Goal: Register for event/course

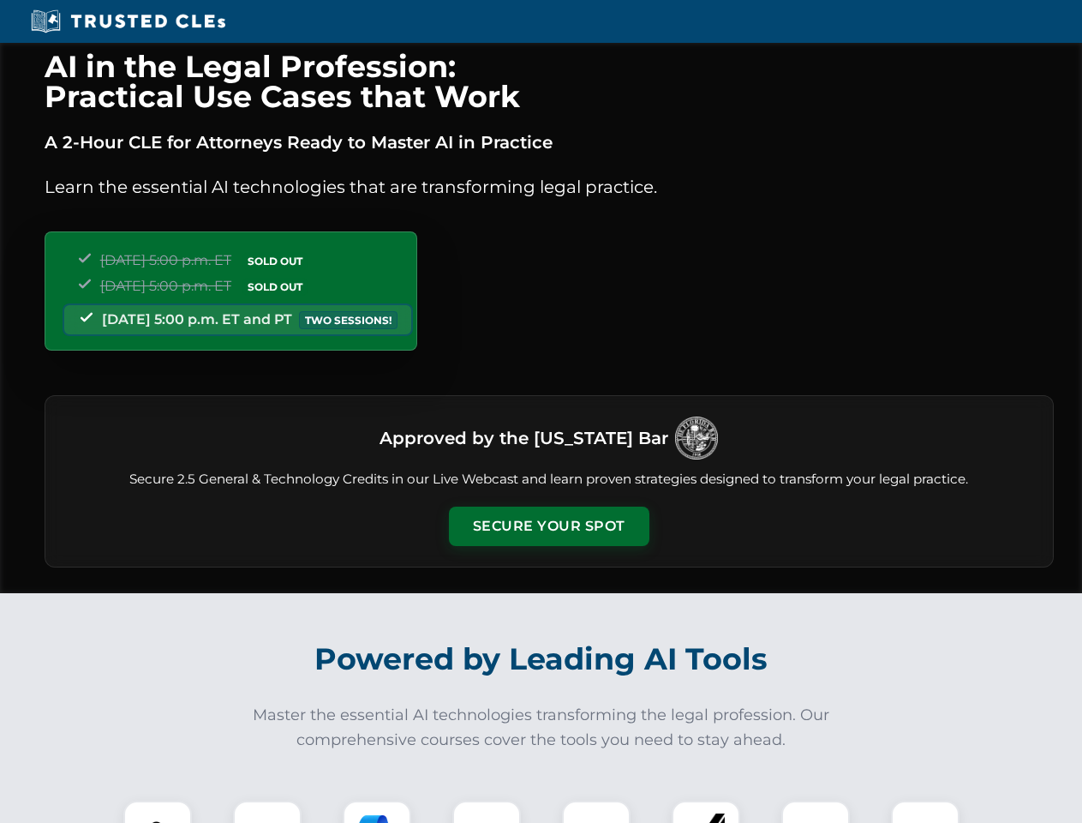
click at [548, 526] on button "Secure Your Spot" at bounding box center [549, 525] width 201 height 39
click at [158, 812] on img at bounding box center [158, 835] width 50 height 50
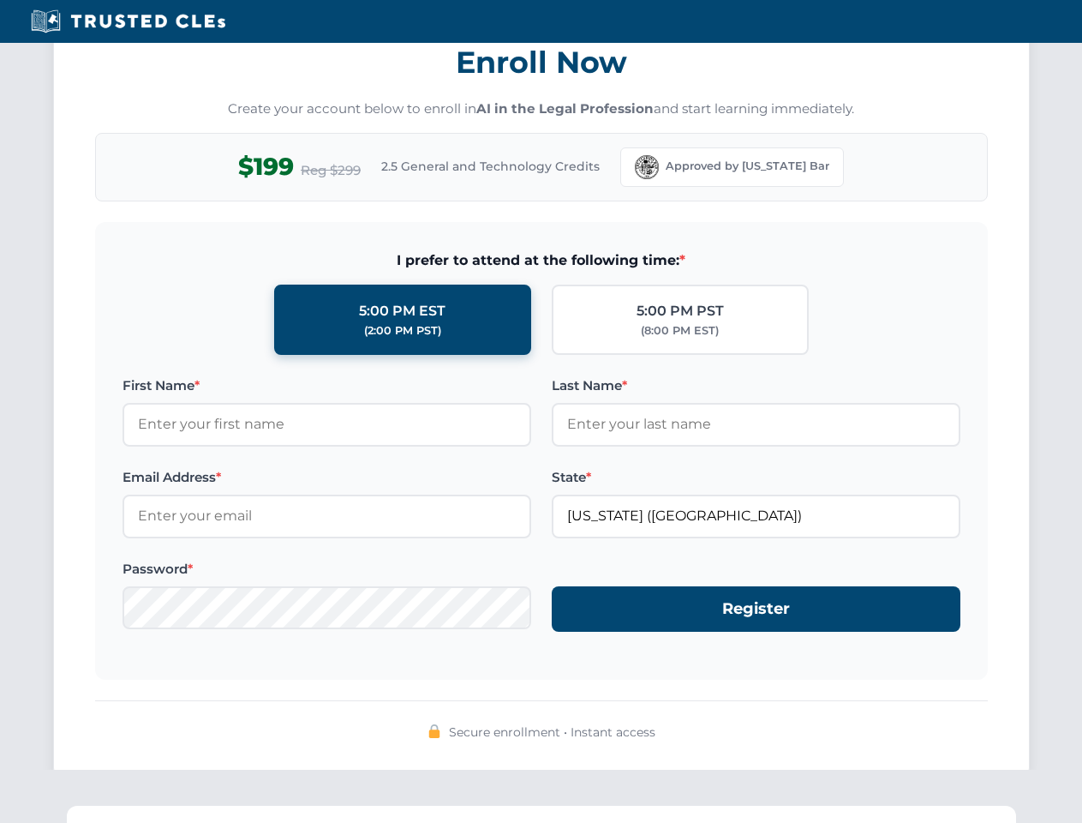
scroll to position [1682, 0]
